Goal: Transaction & Acquisition: Purchase product/service

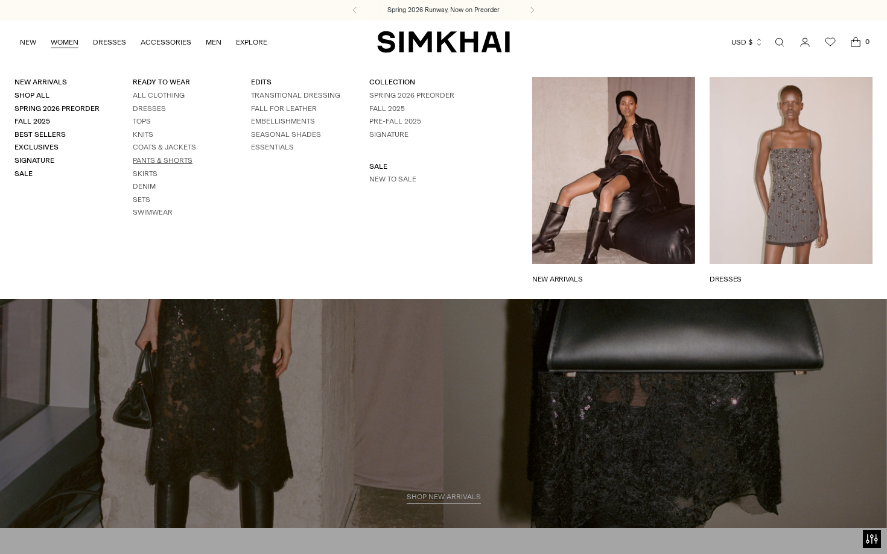
click at [158, 160] on link "Pants & Shorts" at bounding box center [163, 160] width 60 height 8
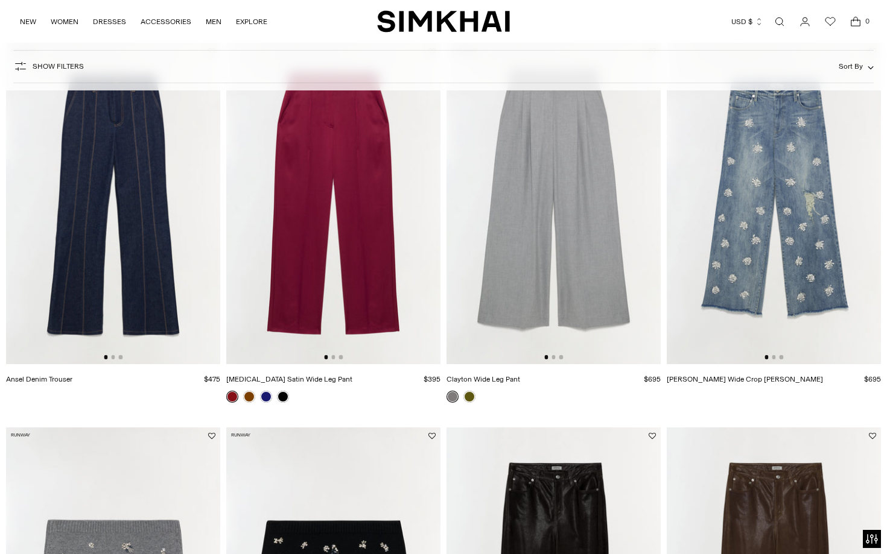
scroll to position [510, 0]
click at [755, 233] on img at bounding box center [774, 203] width 214 height 322
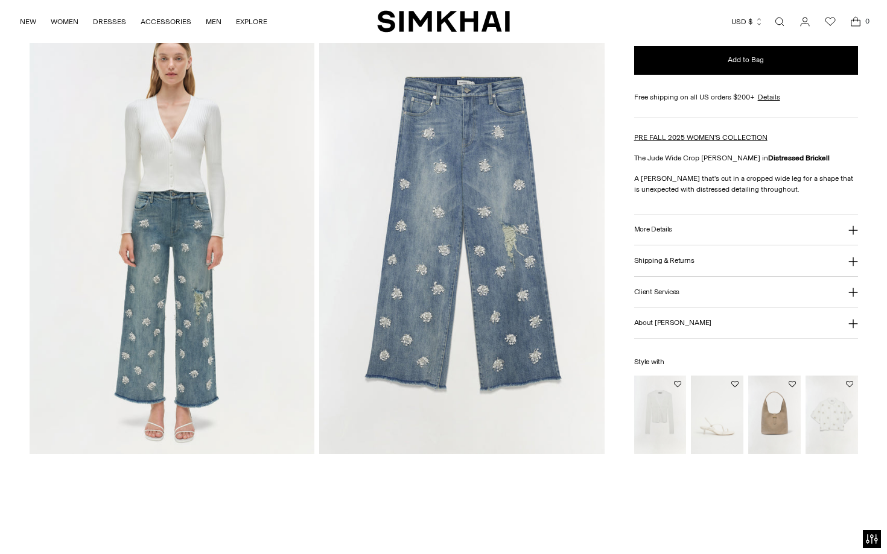
scroll to position [933, 0]
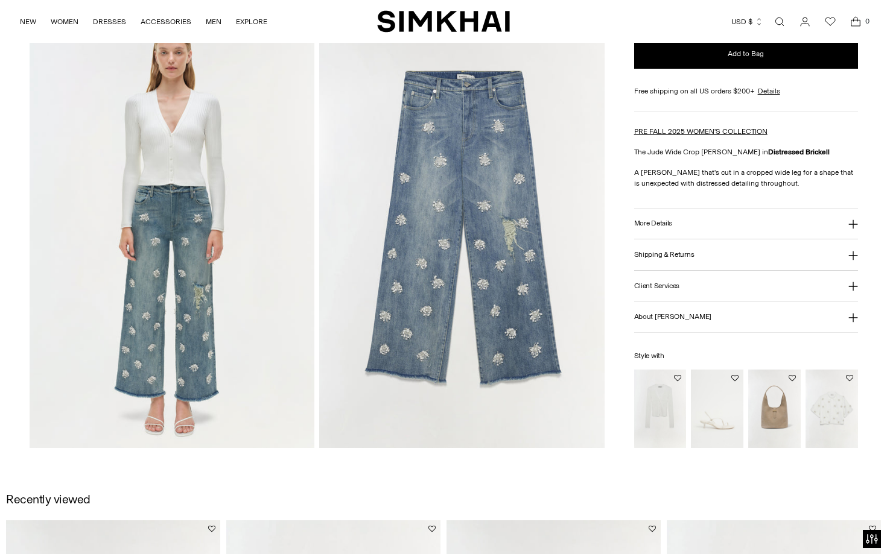
click at [673, 224] on button "More Details" at bounding box center [746, 223] width 224 height 31
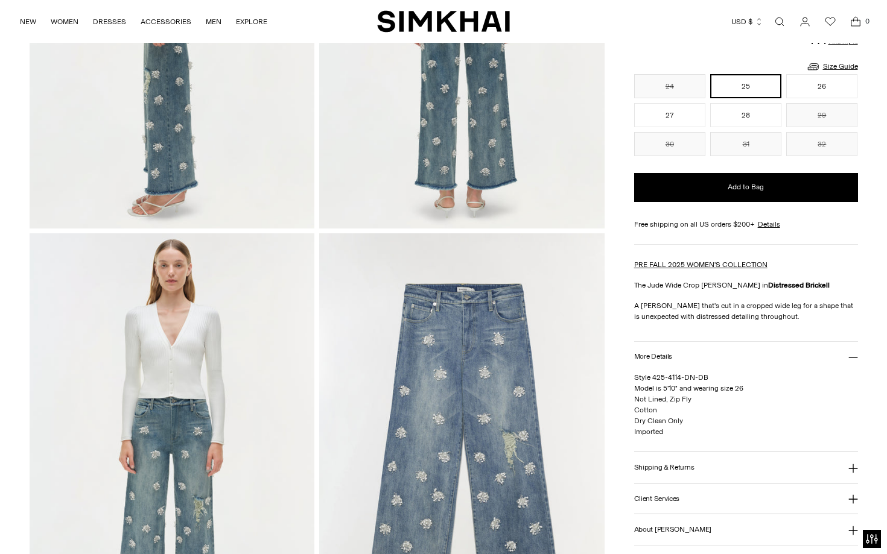
scroll to position [714, 0]
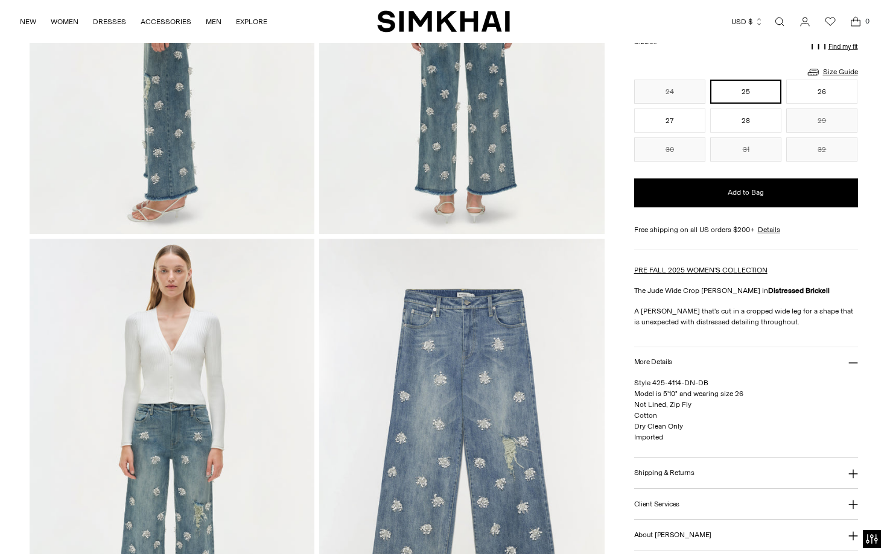
click at [465, 350] on img at bounding box center [461, 453] width 285 height 428
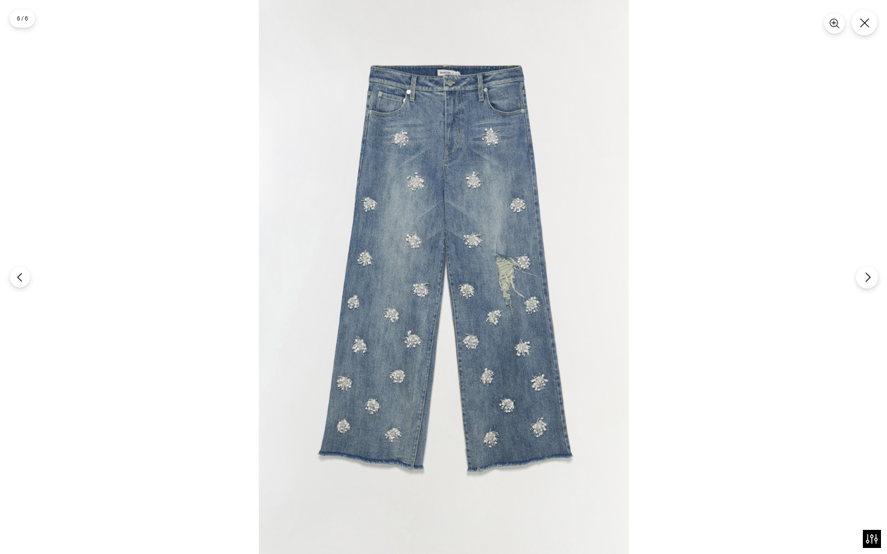
click at [865, 281] on icon "Next" at bounding box center [867, 277] width 11 height 11
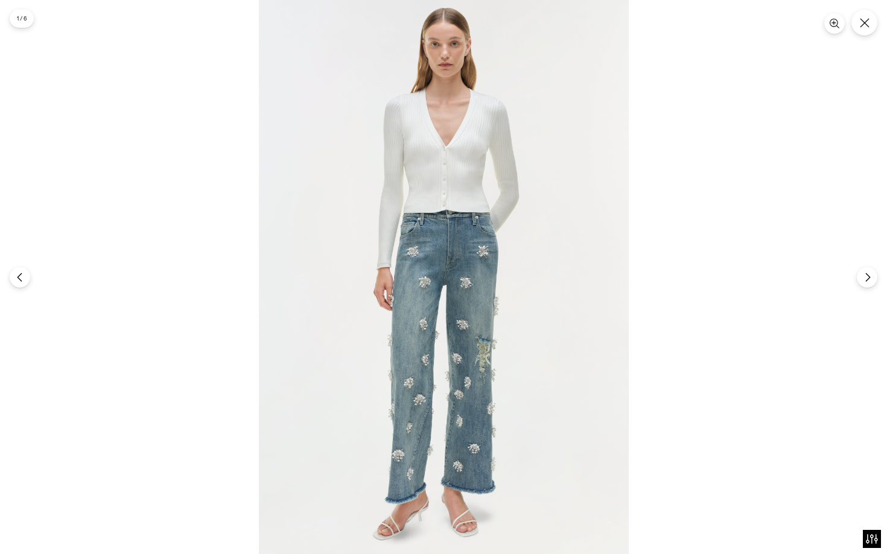
click at [457, 299] on img at bounding box center [444, 277] width 370 height 554
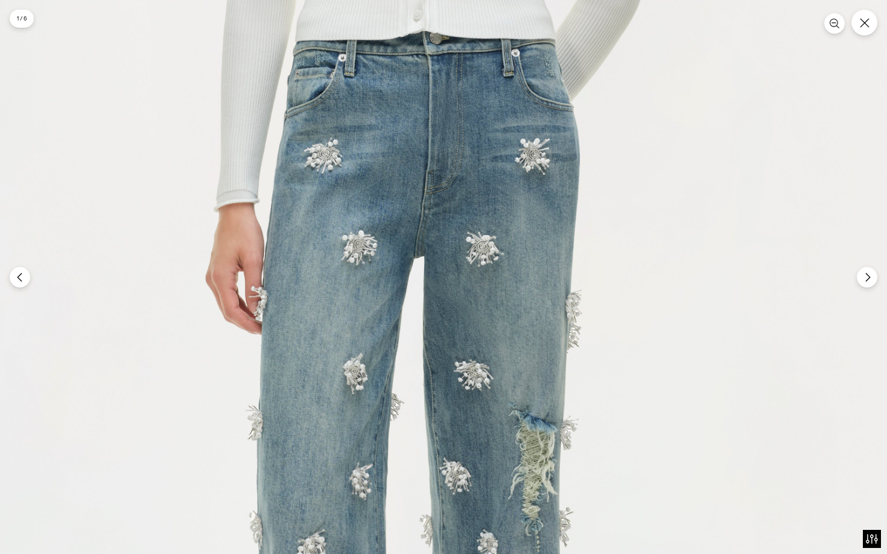
click at [457, 299] on img at bounding box center [416, 232] width 1109 height 1663
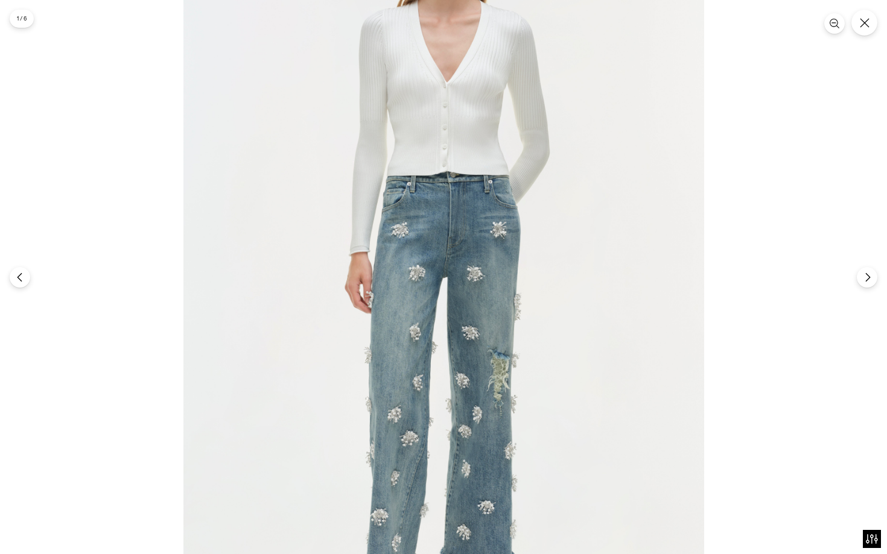
click at [488, 349] on img at bounding box center [443, 266] width 521 height 781
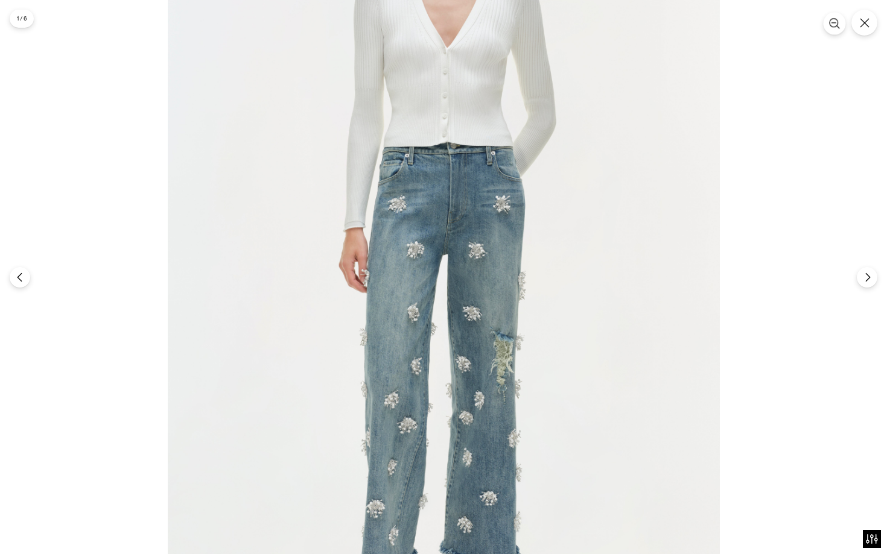
click at [830, 24] on icon "Zoom" at bounding box center [834, 23] width 8 height 8
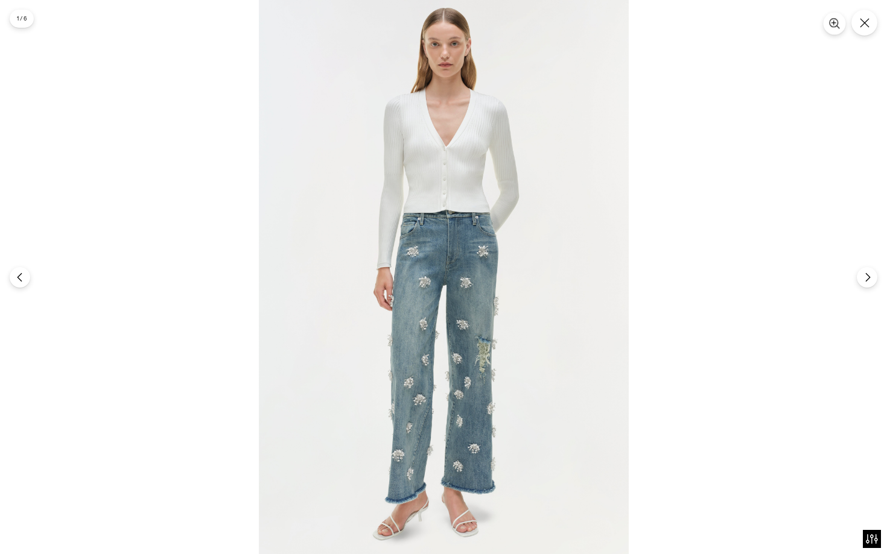
click at [830, 24] on icon "Zoom" at bounding box center [834, 23] width 11 height 11
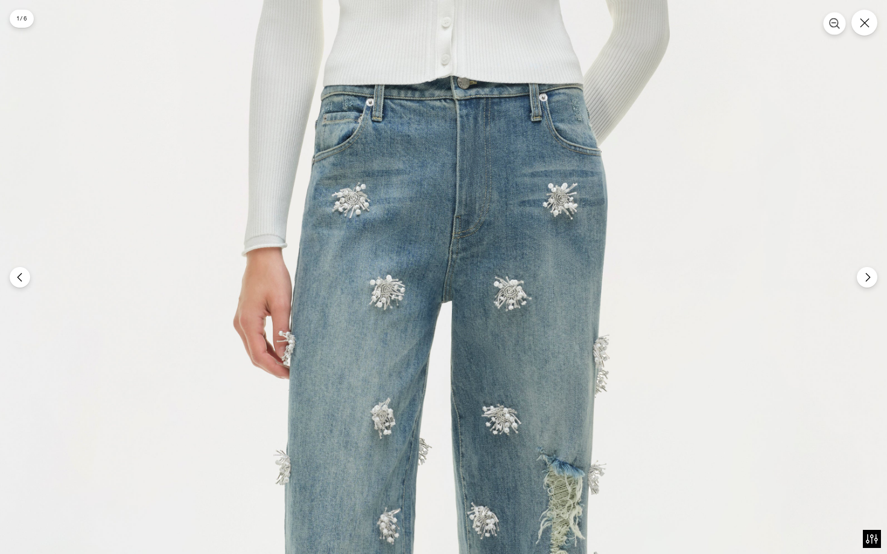
click at [830, 24] on icon "Zoom" at bounding box center [834, 23] width 11 height 11
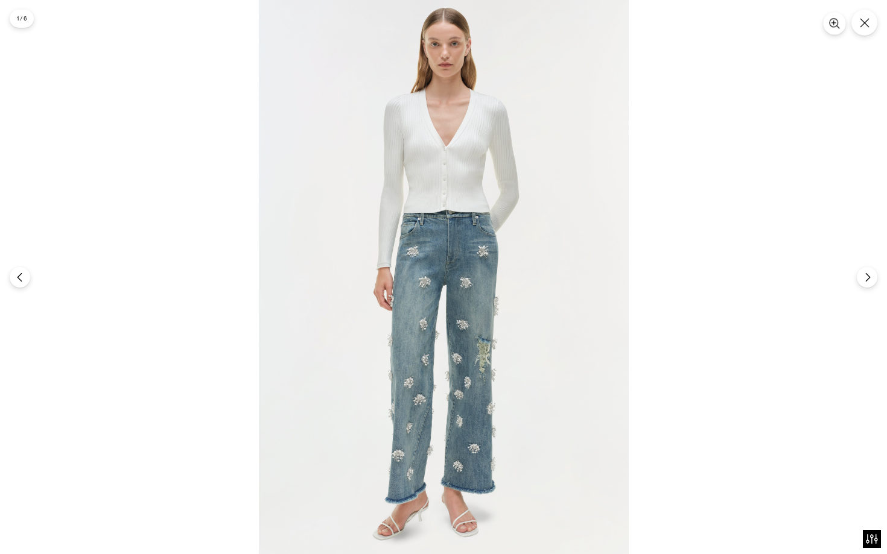
click at [830, 24] on icon "Zoom" at bounding box center [834, 23] width 11 height 11
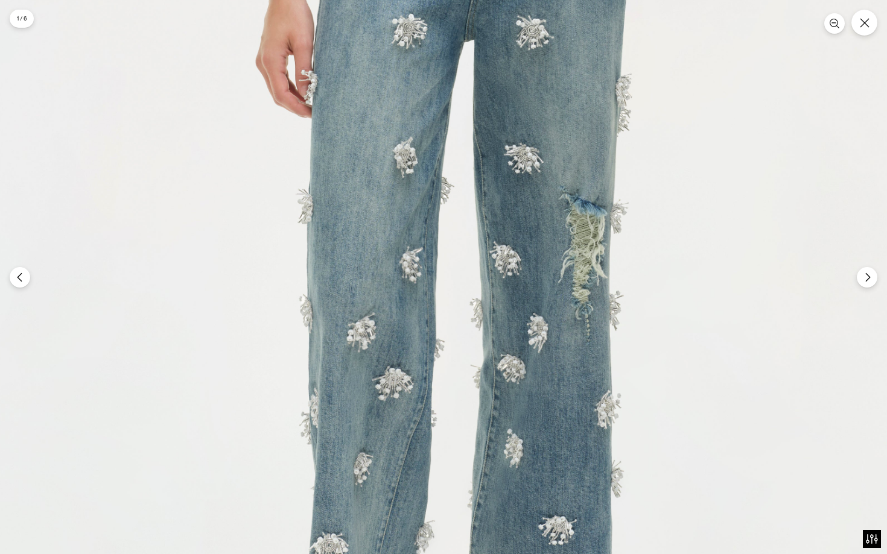
click at [398, 393] on img at bounding box center [466, 15] width 1109 height 1663
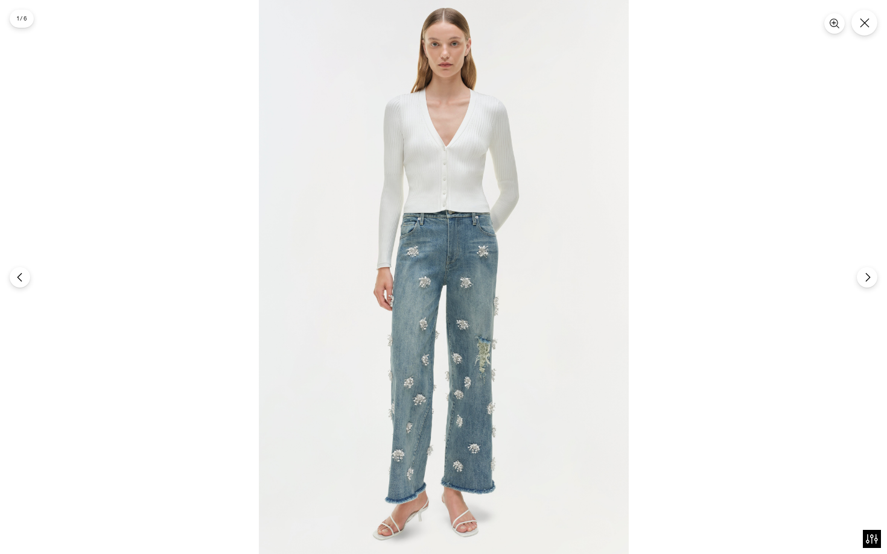
click at [398, 393] on img at bounding box center [444, 277] width 370 height 554
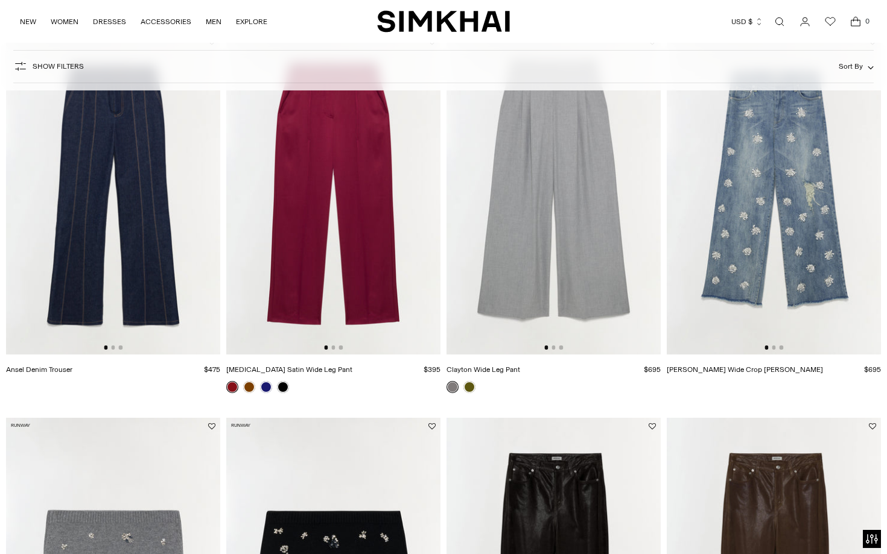
scroll to position [504, 0]
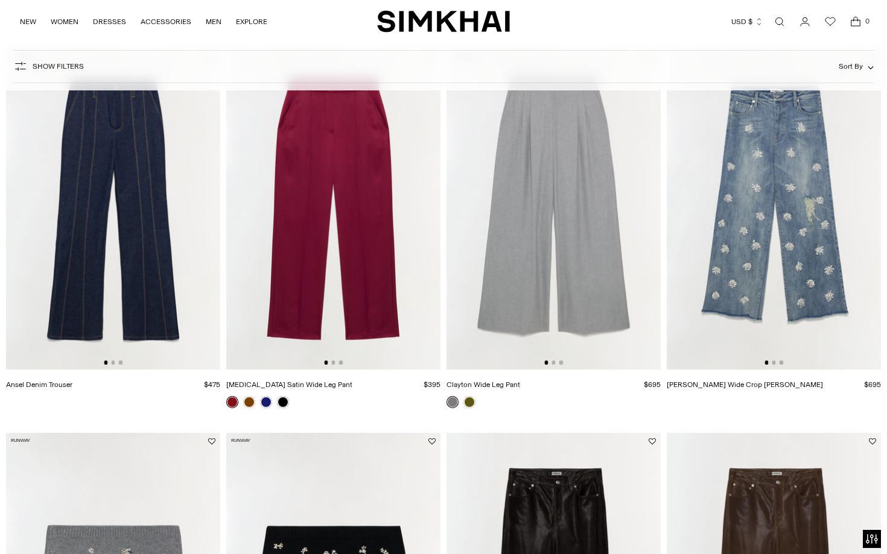
click at [745, 268] on img at bounding box center [774, 209] width 214 height 322
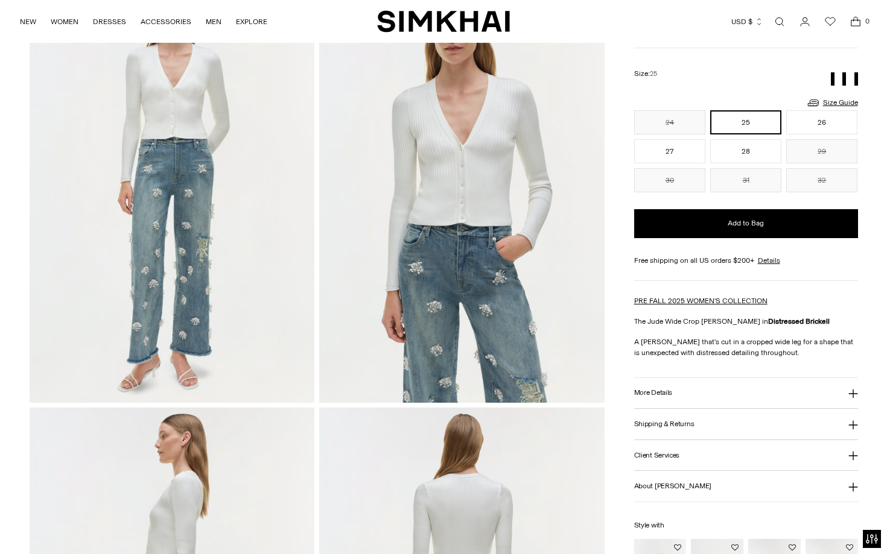
scroll to position [123, 0]
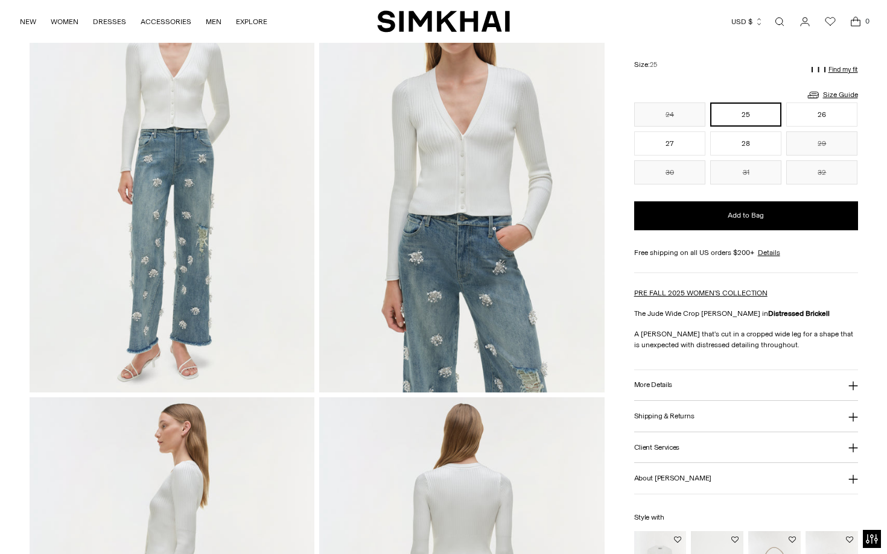
click at [669, 381] on h3 "More Details" at bounding box center [653, 385] width 38 height 8
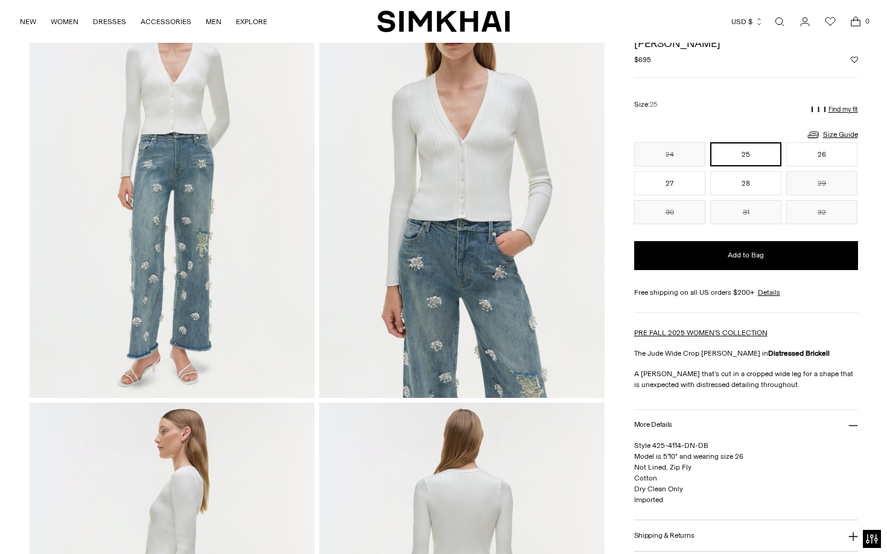
scroll to position [0, 0]
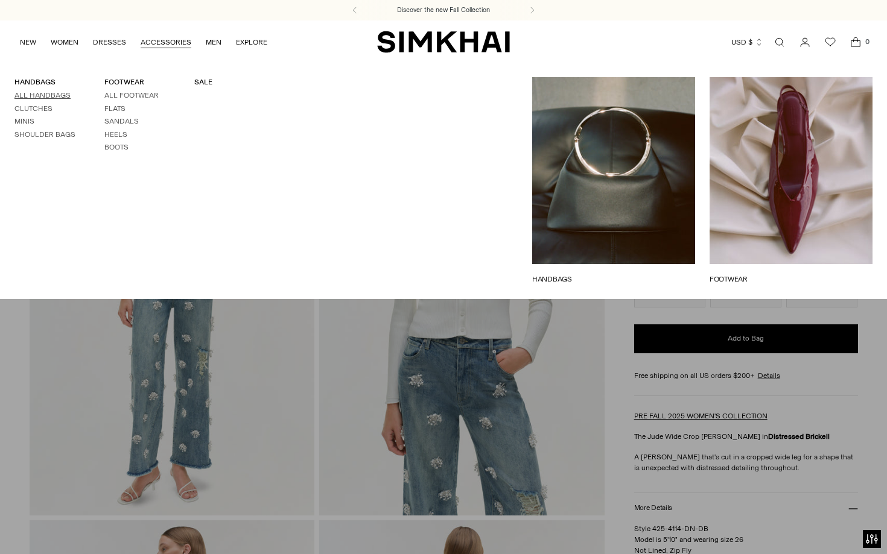
click at [36, 97] on link "All Handbags" at bounding box center [42, 95] width 56 height 8
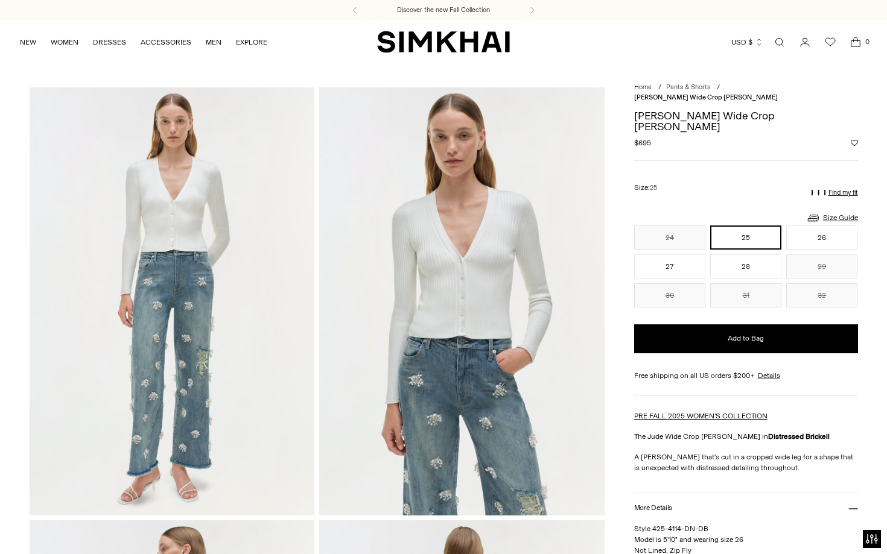
click at [449, 417] on img at bounding box center [461, 301] width 285 height 428
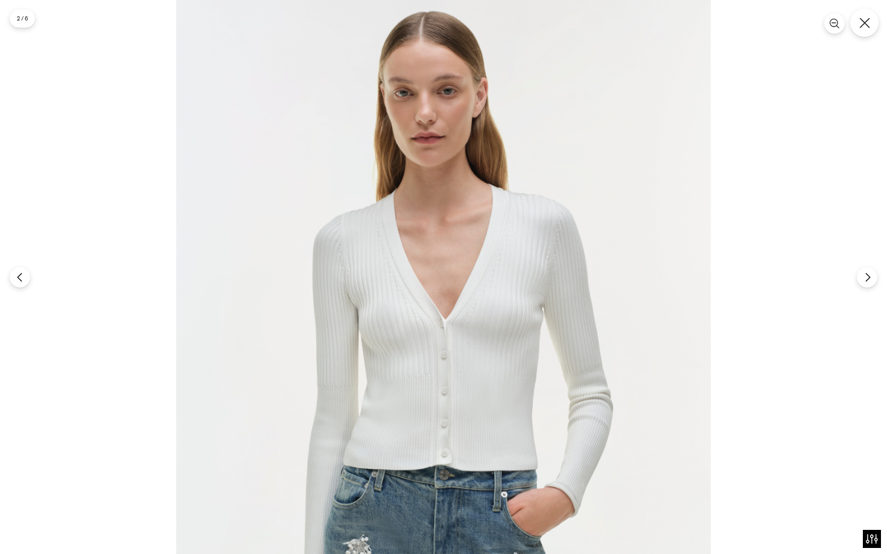
click at [869, 19] on icon "Close" at bounding box center [864, 22] width 11 height 11
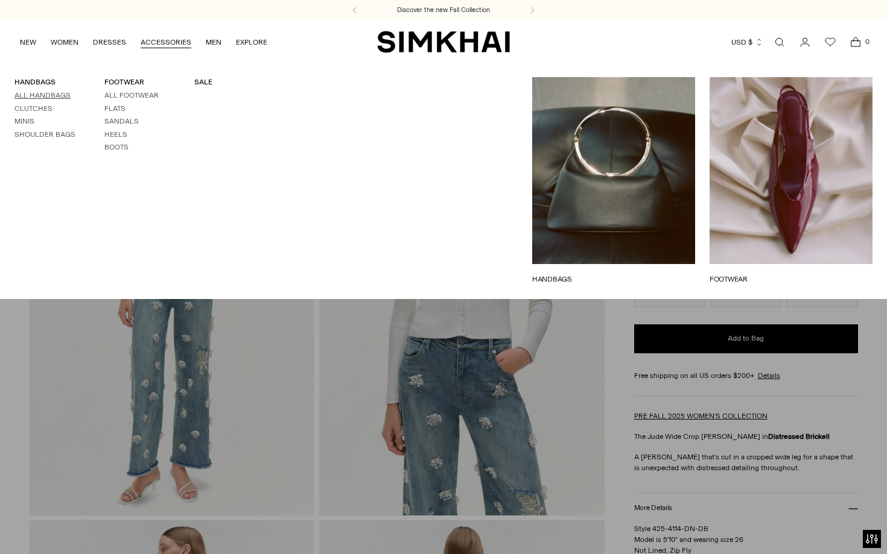
click at [59, 92] on link "All Handbags" at bounding box center [42, 95] width 56 height 8
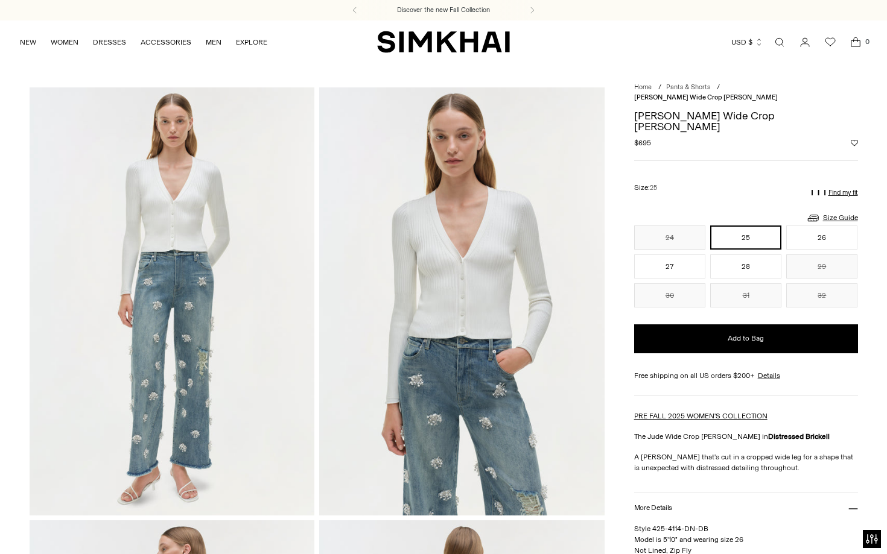
click at [416, 372] on img at bounding box center [461, 301] width 285 height 428
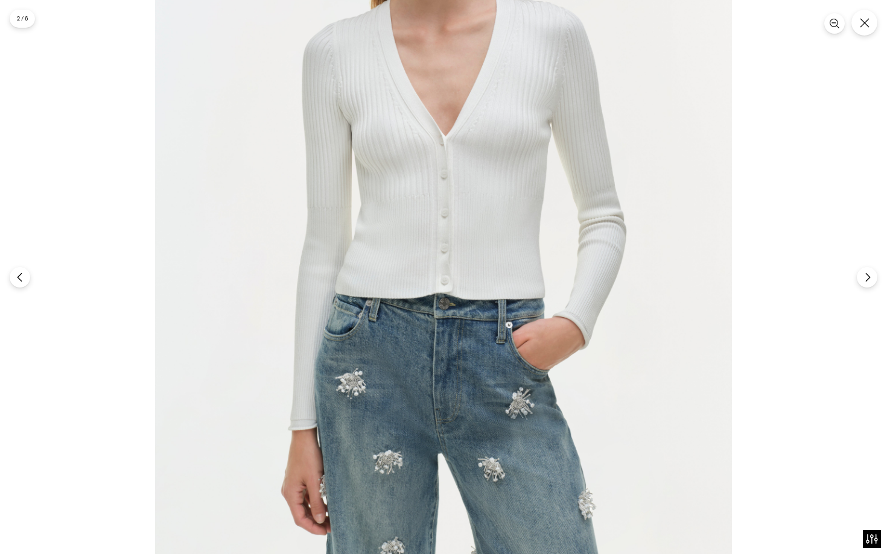
click at [401, 416] on img at bounding box center [443, 223] width 577 height 865
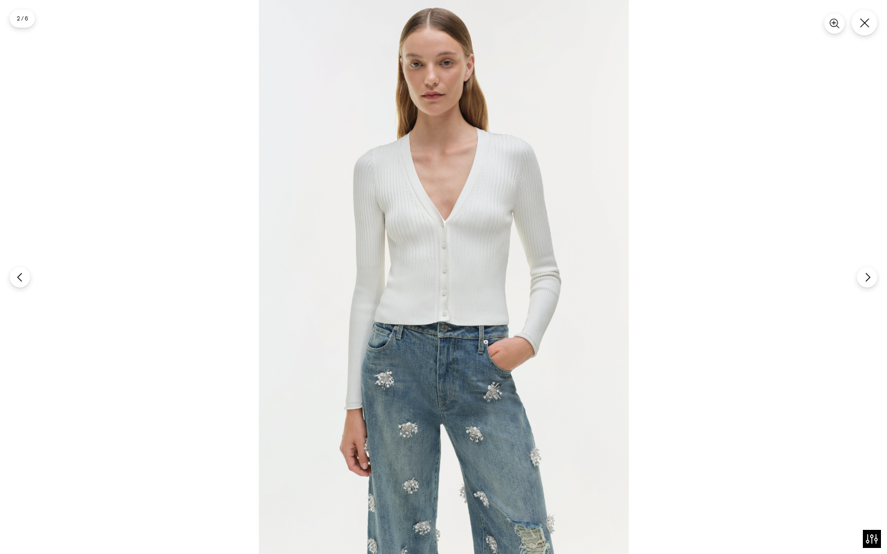
click at [389, 378] on img at bounding box center [444, 277] width 370 height 554
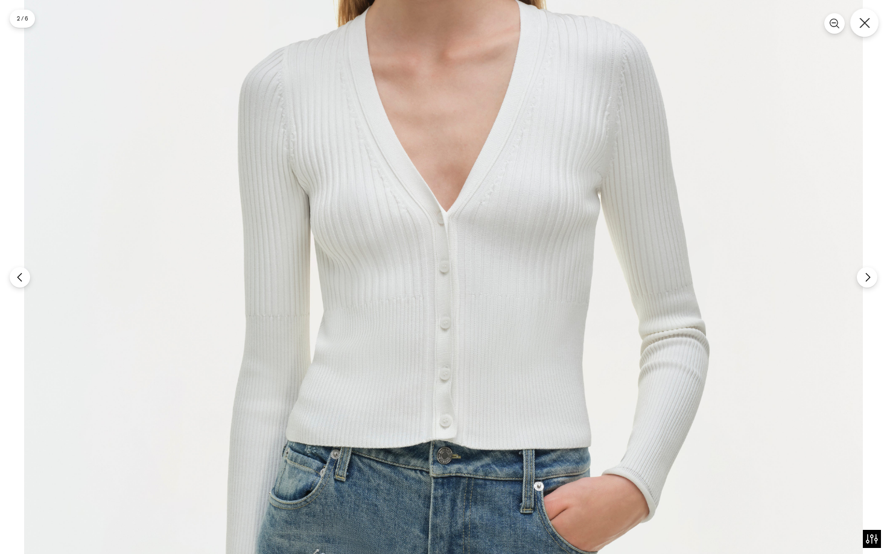
click at [862, 29] on button "Close" at bounding box center [864, 22] width 28 height 28
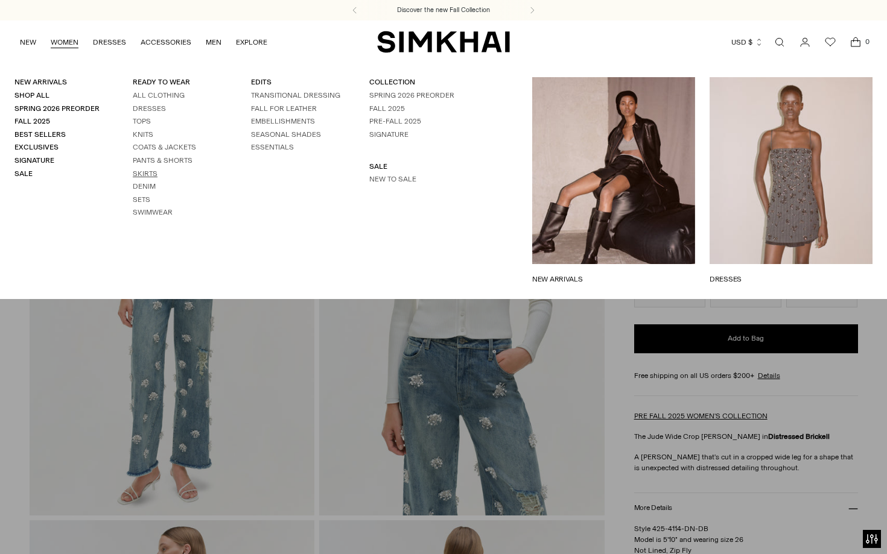
click at [141, 174] on link "Skirts" at bounding box center [145, 174] width 25 height 8
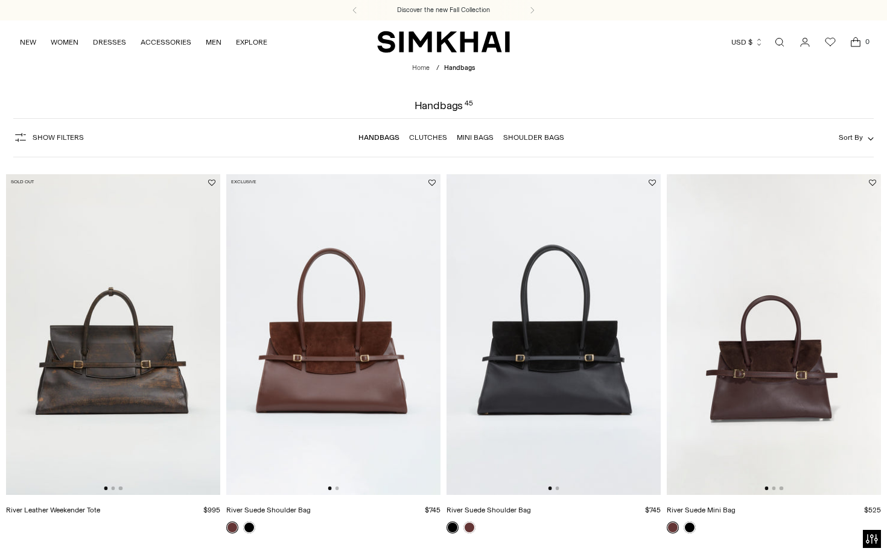
click at [72, 137] on span "Show Filters" at bounding box center [58, 137] width 51 height 8
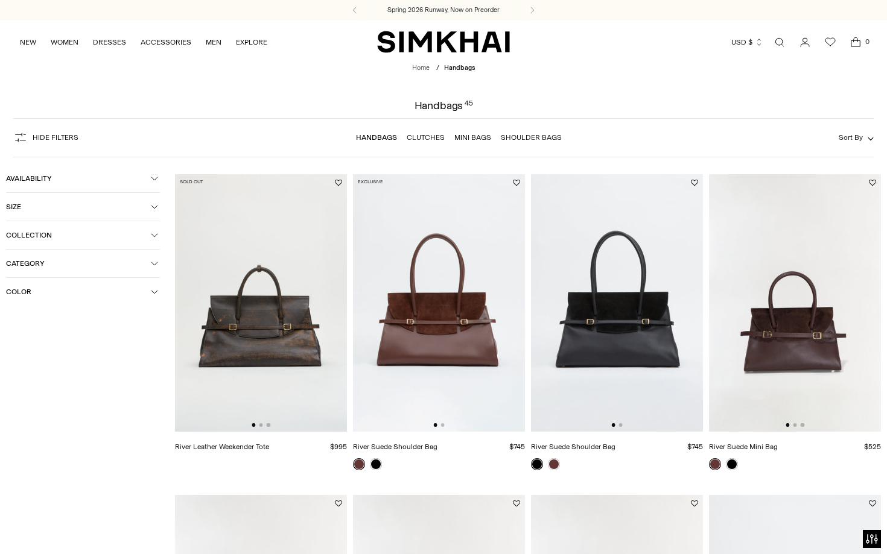
click at [77, 288] on button "Color" at bounding box center [83, 292] width 154 height 28
click at [28, 413] on span "Red" at bounding box center [32, 407] width 20 height 11
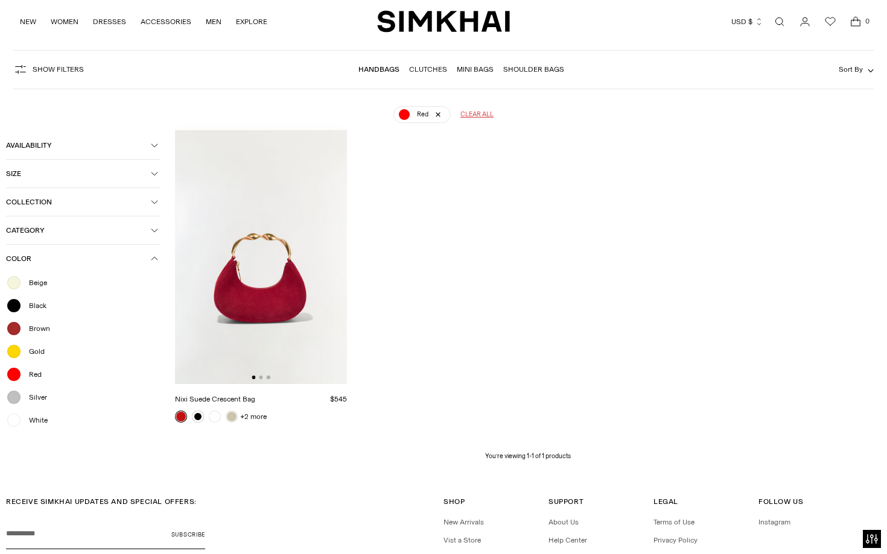
scroll to position [89, 0]
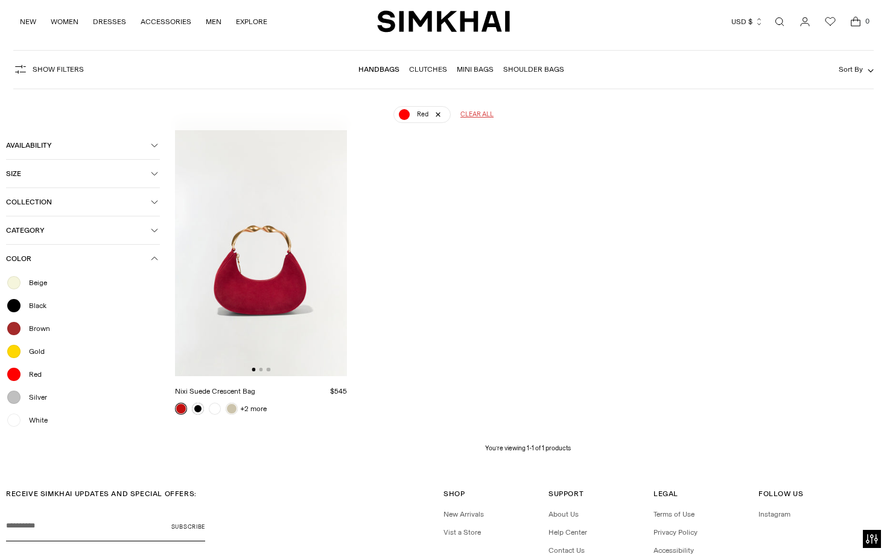
click at [261, 278] on img at bounding box center [261, 248] width 172 height 258
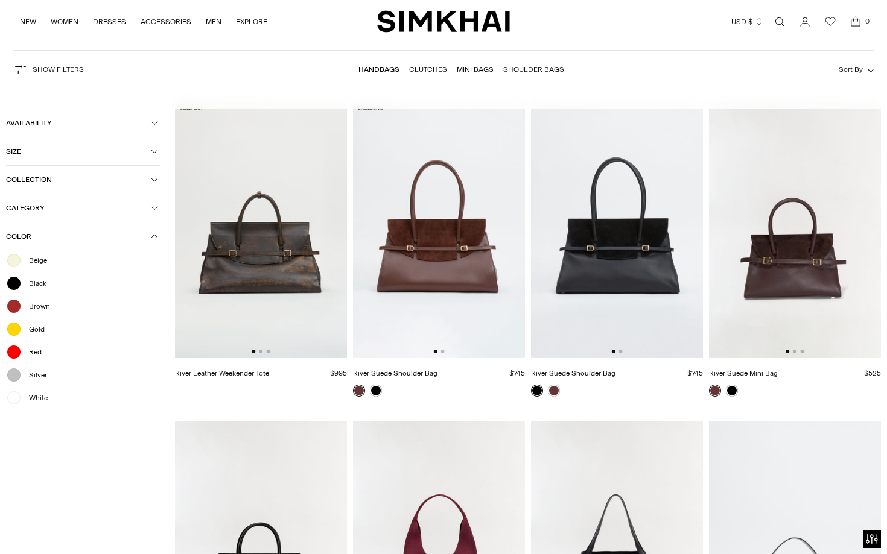
scroll to position [89, 0]
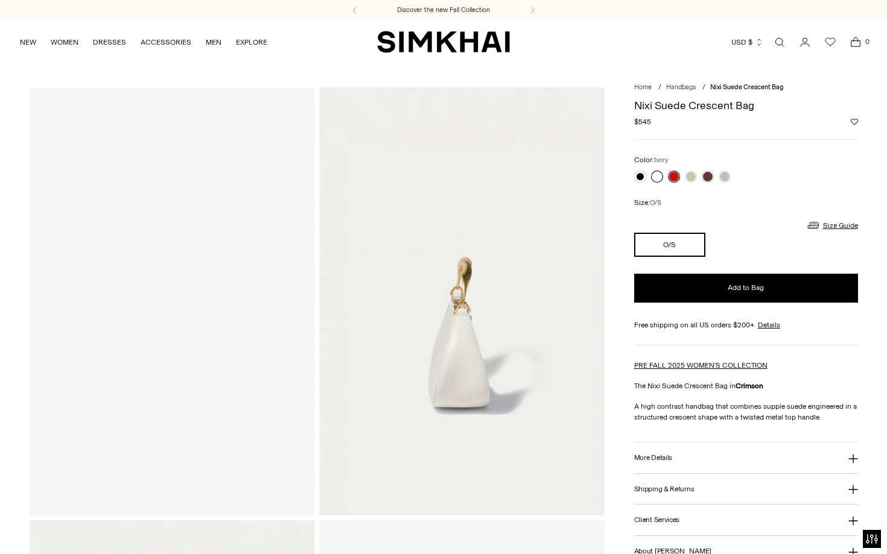
click at [658, 176] on link at bounding box center [657, 177] width 12 height 12
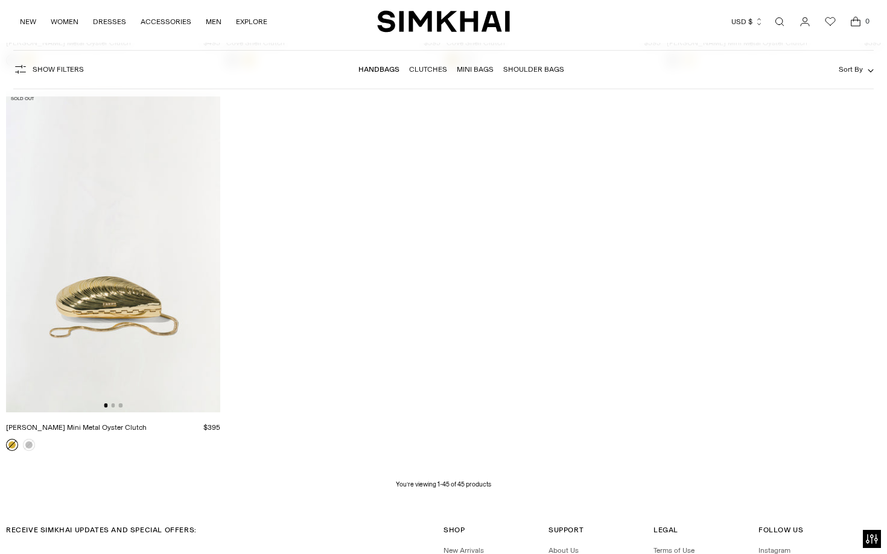
scroll to position [4350, 0]
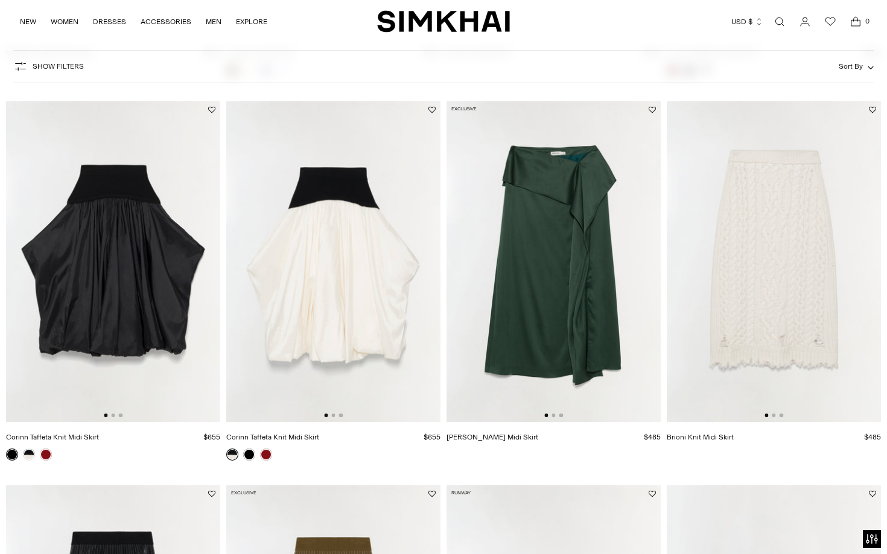
scroll to position [804, 0]
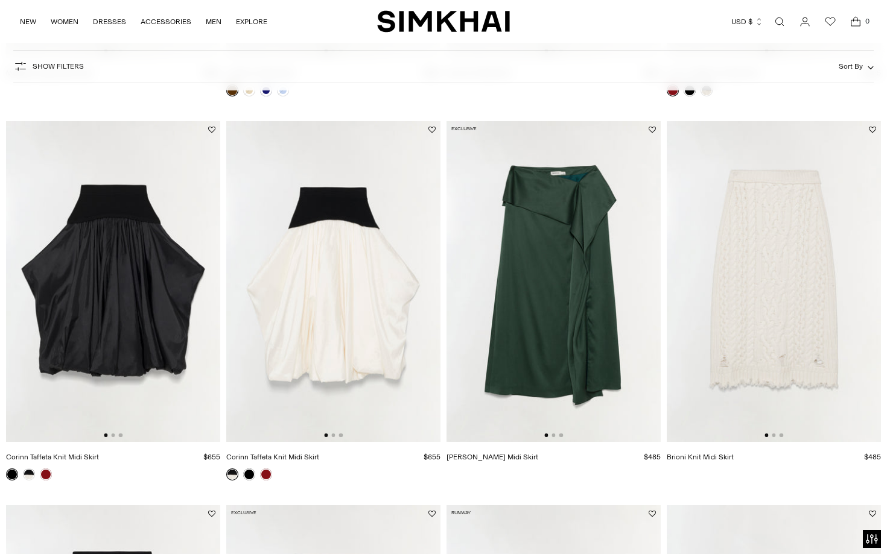
click at [332, 314] on img at bounding box center [333, 282] width 214 height 322
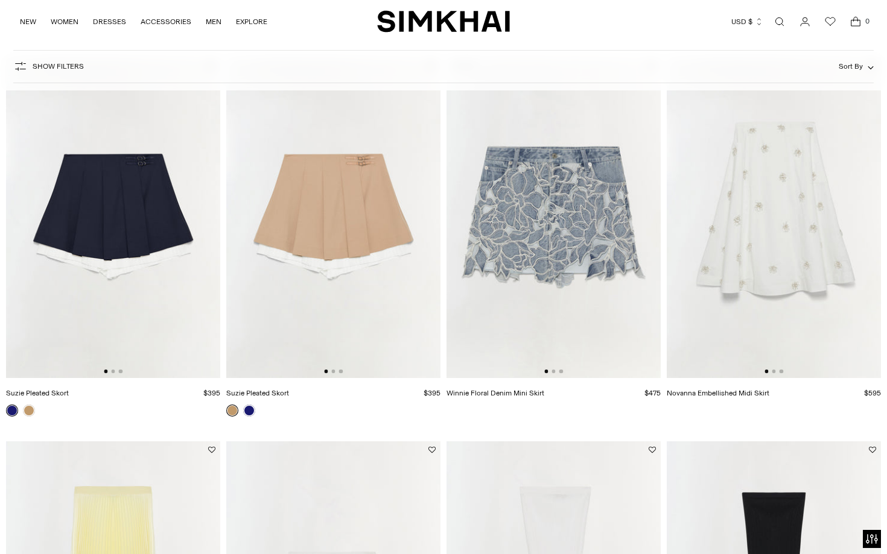
scroll to position [1638, 0]
click at [799, 212] on img at bounding box center [774, 218] width 214 height 322
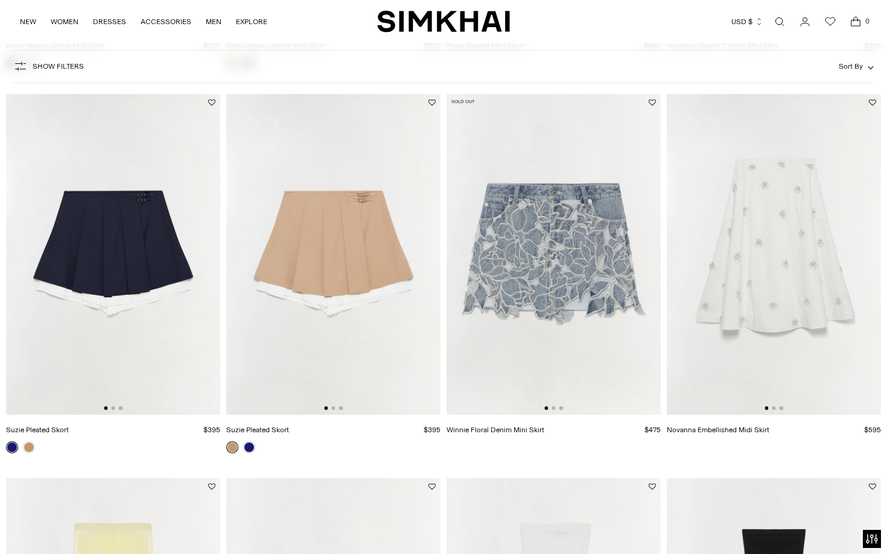
scroll to position [1555, 0]
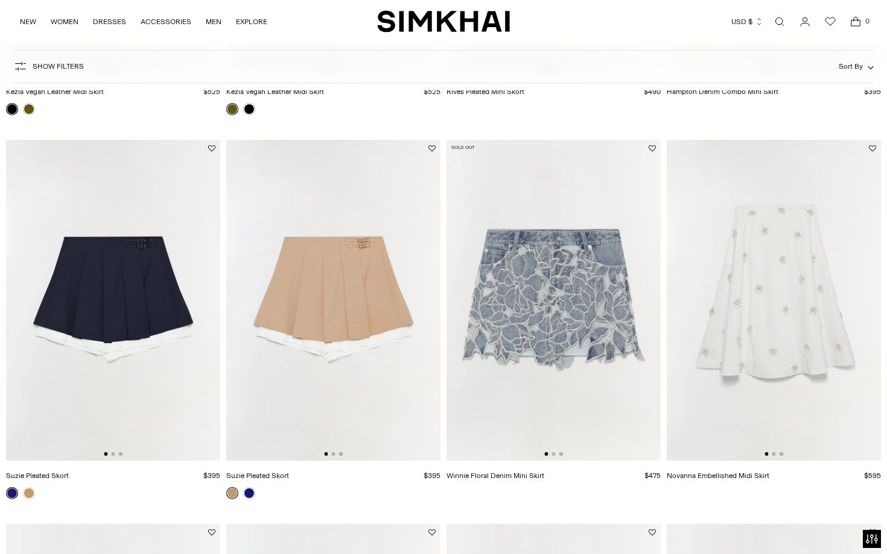
click at [746, 307] on img at bounding box center [774, 301] width 214 height 322
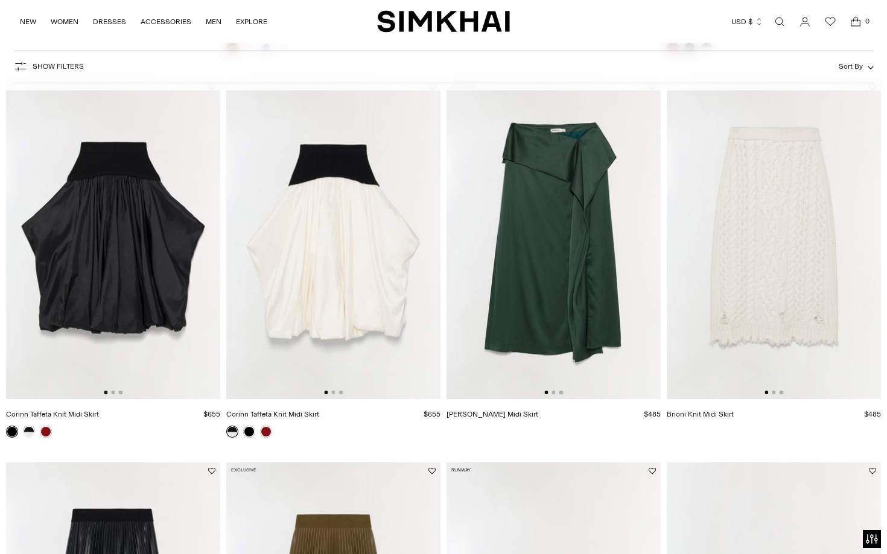
scroll to position [787, 0]
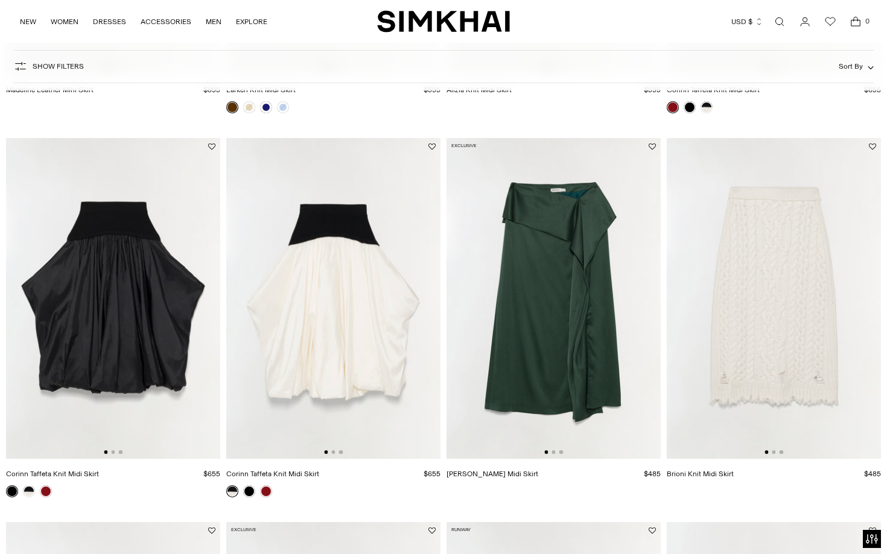
click at [751, 299] on img at bounding box center [774, 299] width 214 height 322
click at [317, 280] on img at bounding box center [333, 299] width 214 height 322
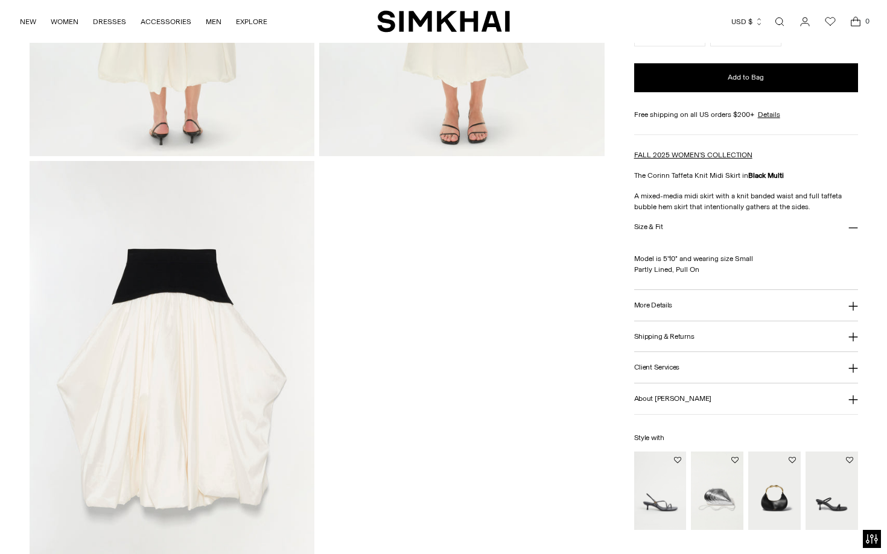
scroll to position [1301, 0]
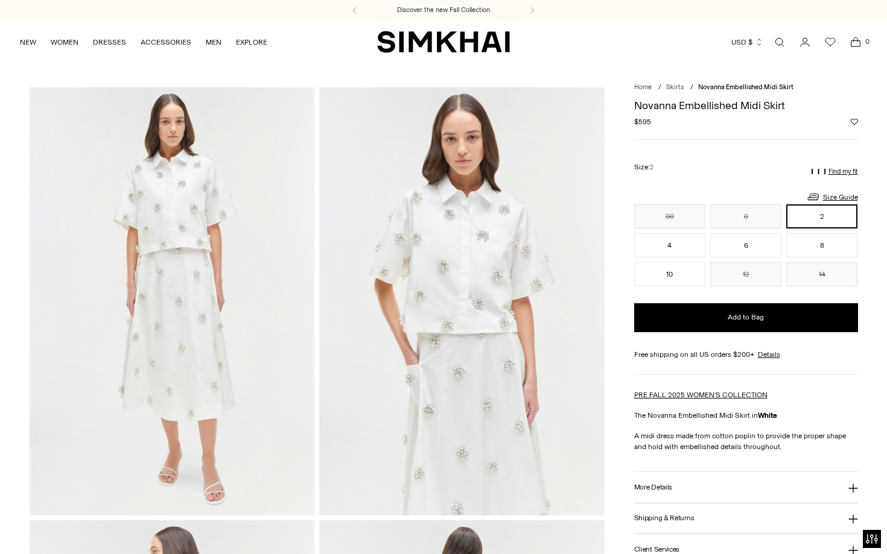
click at [450, 307] on img at bounding box center [461, 301] width 285 height 428
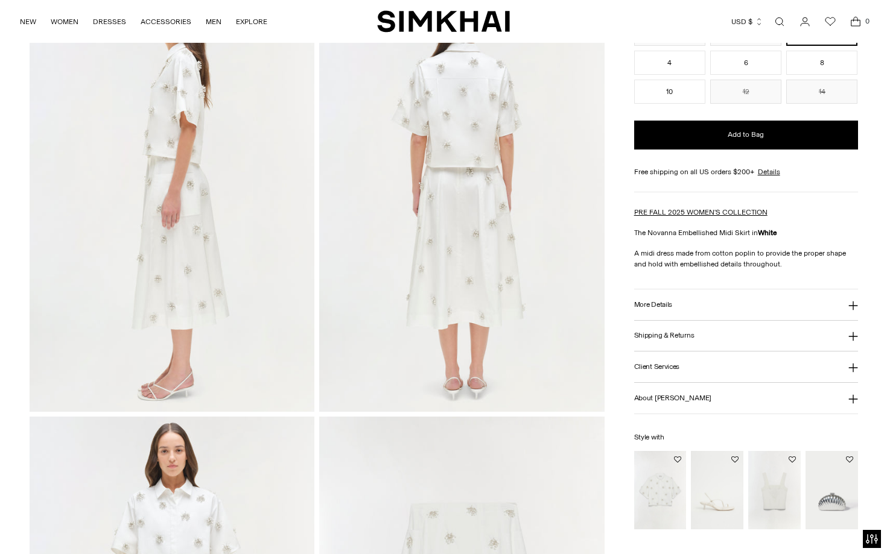
scroll to position [582, 0]
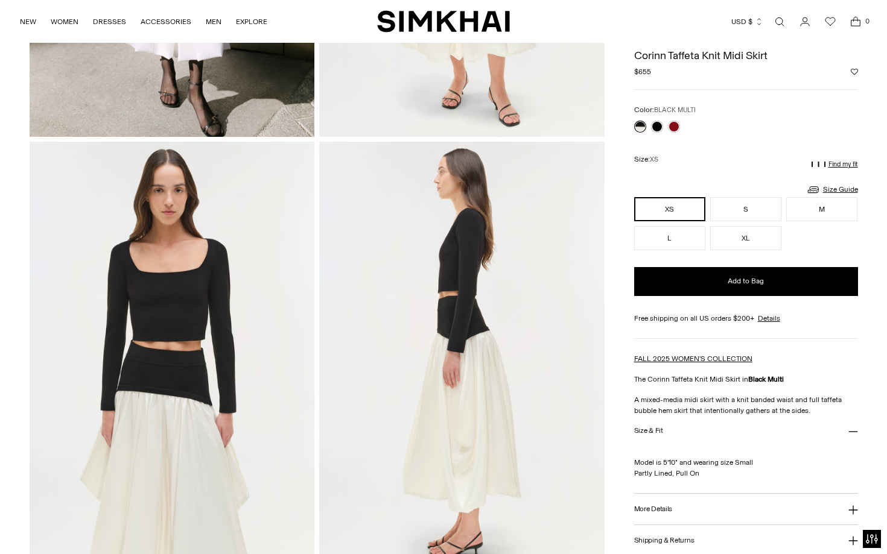
scroll to position [359, 0]
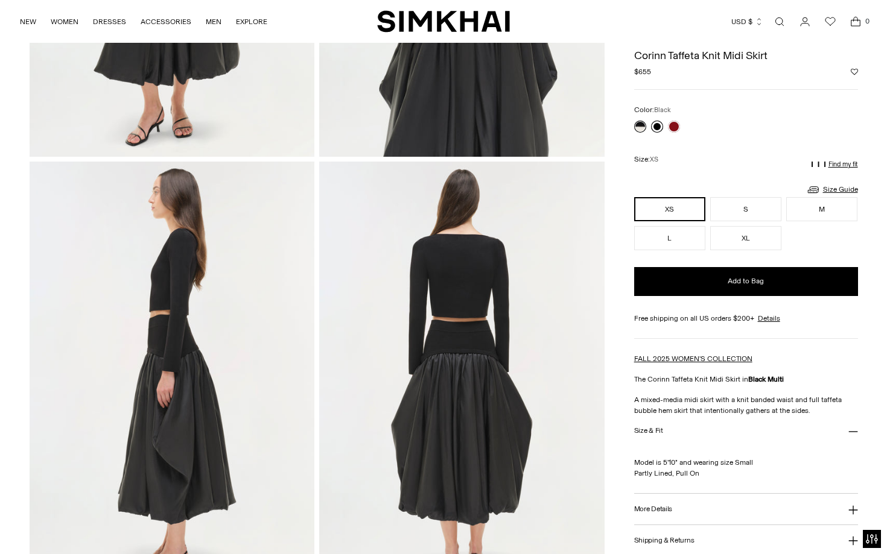
click at [661, 125] on link at bounding box center [657, 127] width 12 height 12
